Goal: Task Accomplishment & Management: Manage account settings

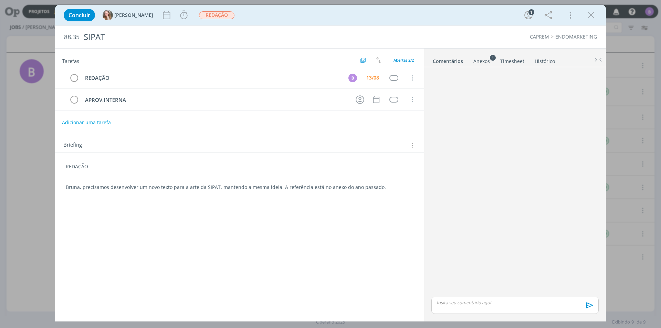
click at [429, 28] on div "88.35 SIPAT CAPREM ENDOMARKETING" at bounding box center [330, 37] width 550 height 22
click at [586, 12] on icon "dialog" at bounding box center [591, 15] width 10 height 10
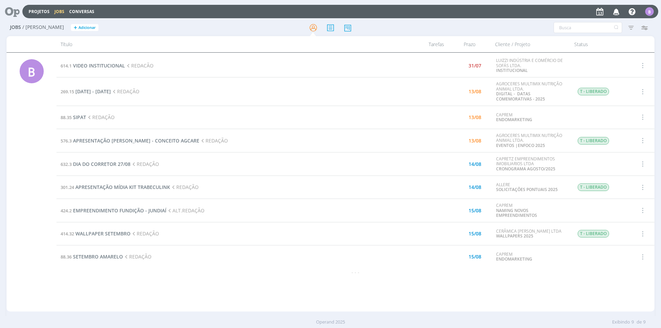
click at [355, 25] on div at bounding box center [330, 27] width 216 height 12
click at [346, 26] on icon at bounding box center [347, 27] width 12 height 13
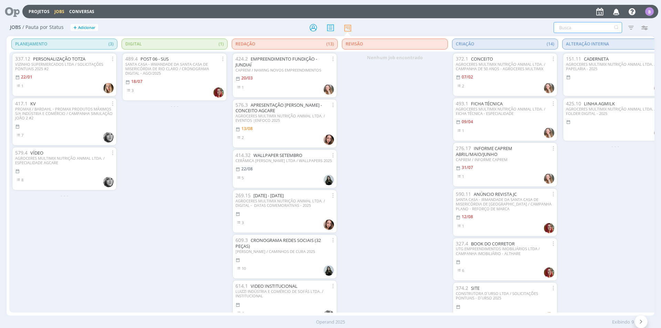
click at [573, 28] on input "text" at bounding box center [587, 27] width 68 height 11
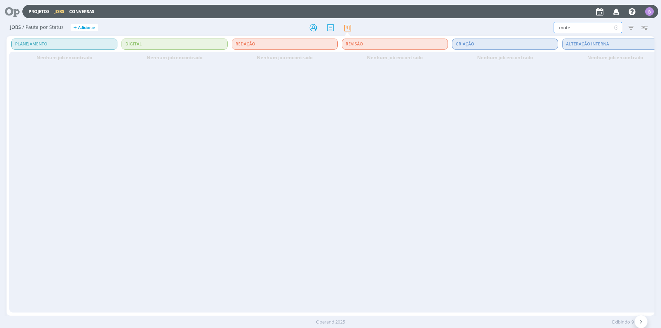
type input "mote"
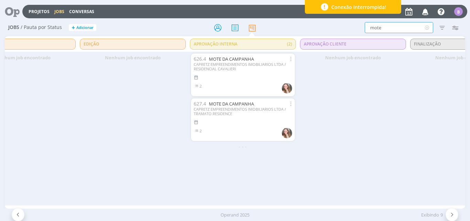
scroll to position [0, 845]
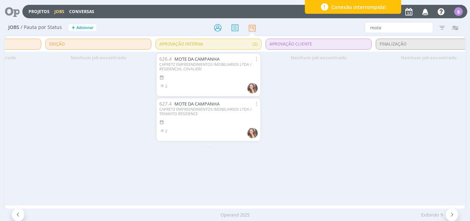
click at [298, 76] on div "Nenhum job encontrado" at bounding box center [319, 128] width 110 height 153
click at [207, 59] on link "MOTE DA CAMPANHA" at bounding box center [196, 59] width 45 height 6
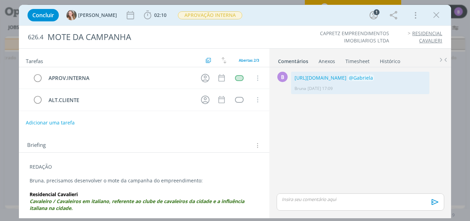
click at [427, 134] on div "B 0 [URL][DOMAIN_NAME] @[PERSON_NAME] [DATE] 17:09 👍 Editar Excluir" at bounding box center [360, 130] width 173 height 121
click at [435, 15] on icon "dialog" at bounding box center [436, 15] width 10 height 10
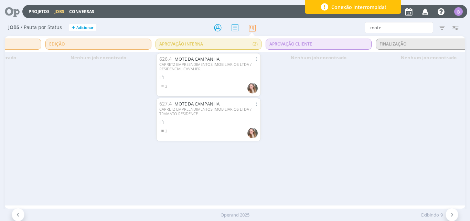
click at [302, 102] on div "Nenhum job encontrado" at bounding box center [319, 128] width 110 height 153
click at [330, 7] on div "Conexão interrompida!" at bounding box center [353, 7] width 96 height 14
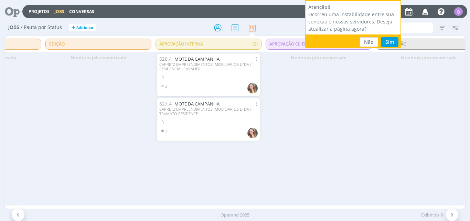
click at [379, 57] on div "Nenhum job encontrado" at bounding box center [429, 58] width 110 height 12
click at [376, 54] on div "Nenhum job encontrado" at bounding box center [429, 58] width 110 height 12
click at [372, 60] on div "Nenhum job encontrado" at bounding box center [319, 58] width 110 height 12
click at [367, 43] on button "Não" at bounding box center [369, 42] width 19 height 10
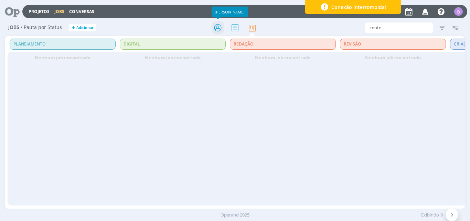
click at [215, 24] on icon at bounding box center [218, 27] width 12 height 13
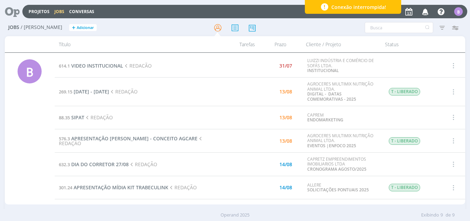
click at [368, 5] on span "Conexão interrompida!" at bounding box center [358, 6] width 55 height 7
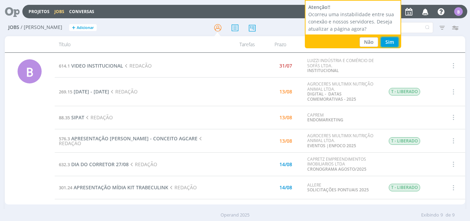
click at [394, 43] on button "Sim" at bounding box center [390, 42] width 18 height 10
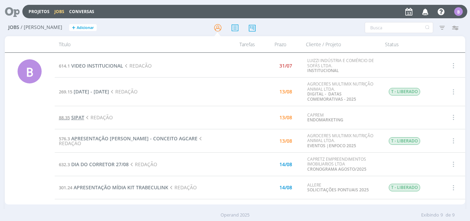
click at [78, 117] on span "SIPAT" at bounding box center [77, 117] width 13 height 7
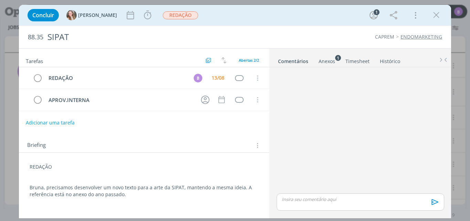
click at [329, 61] on div "Anexos 1" at bounding box center [327, 61] width 17 height 7
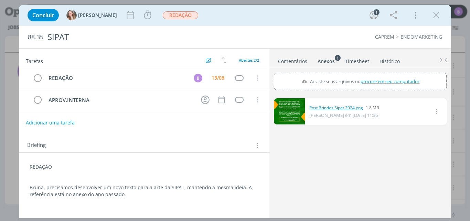
click at [329, 106] on link "Post Brindes Sipat 2024.png" at bounding box center [336, 108] width 54 height 6
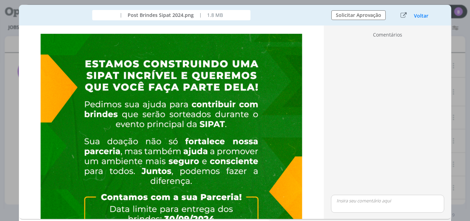
scroll to position [26, 0]
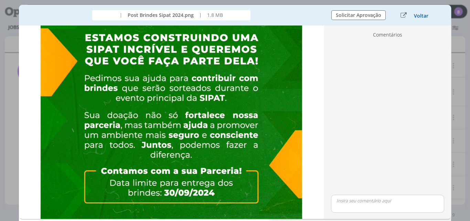
click at [421, 18] on button "Voltar" at bounding box center [421, 16] width 15 height 6
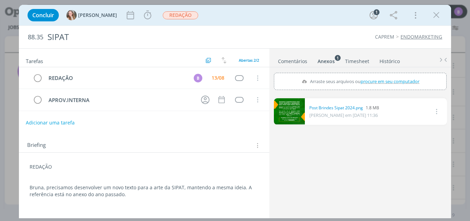
click at [285, 58] on link "Comentários" at bounding box center [293, 60] width 30 height 10
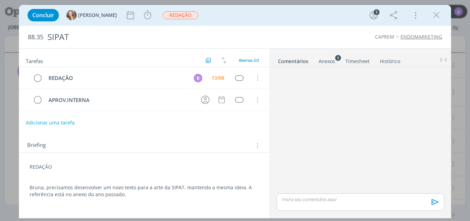
click at [319, 200] on p "dialog" at bounding box center [360, 199] width 156 height 6
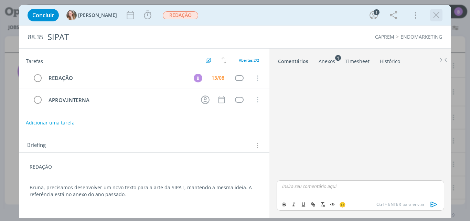
click at [432, 13] on icon "dialog" at bounding box center [436, 15] width 10 height 10
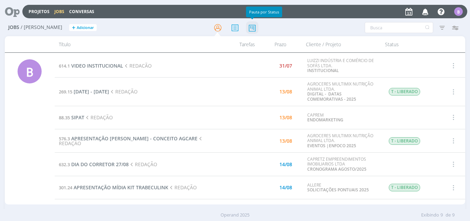
click at [253, 24] on icon at bounding box center [252, 27] width 12 height 13
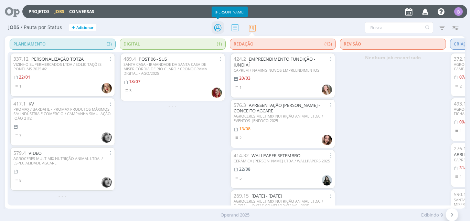
click at [220, 28] on icon at bounding box center [218, 27] width 12 height 13
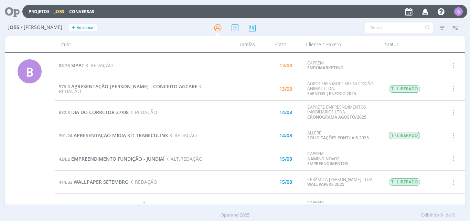
scroll to position [67, 0]
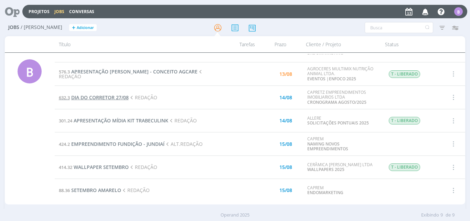
click at [87, 99] on span "DIA DO CORRETOR 27/08" at bounding box center [99, 97] width 57 height 7
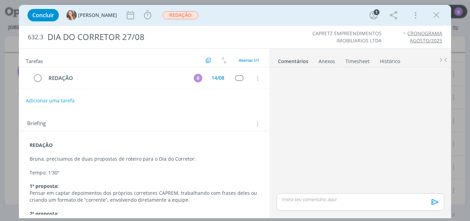
scroll to position [21, 0]
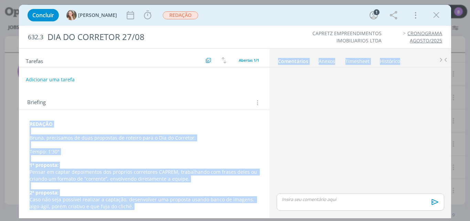
click at [267, 98] on div "Tarefas Usar Job de template Ordenar por: Prazo crescente Prazo decrescente Ord…" at bounding box center [235, 133] width 432 height 170
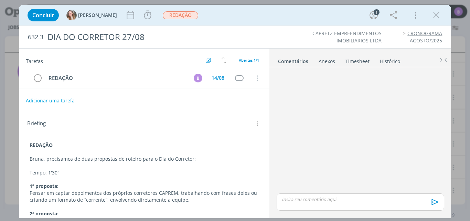
click at [284, 69] on div "🙂 Ctrl + ENTER para enviar" at bounding box center [360, 141] width 173 height 149
click at [439, 18] on icon "dialog" at bounding box center [436, 15] width 10 height 10
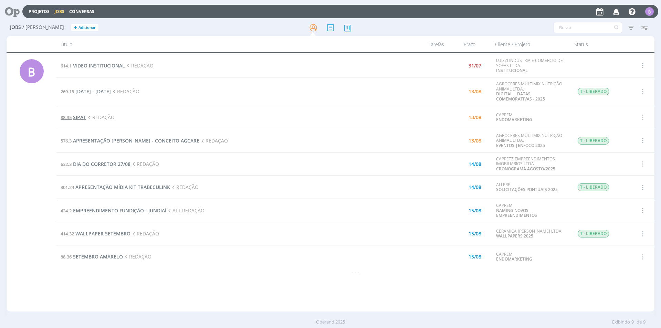
click at [79, 118] on span "SIPAT" at bounding box center [79, 117] width 13 height 7
